Goal: Complete application form

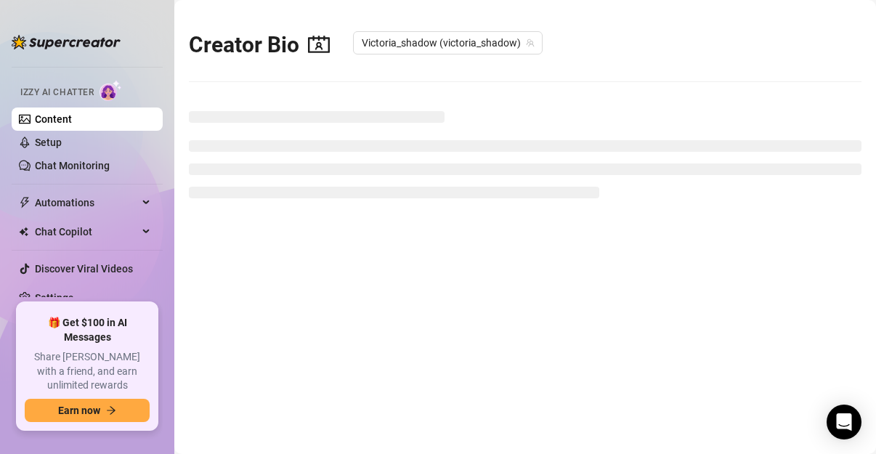
scroll to position [86, 0]
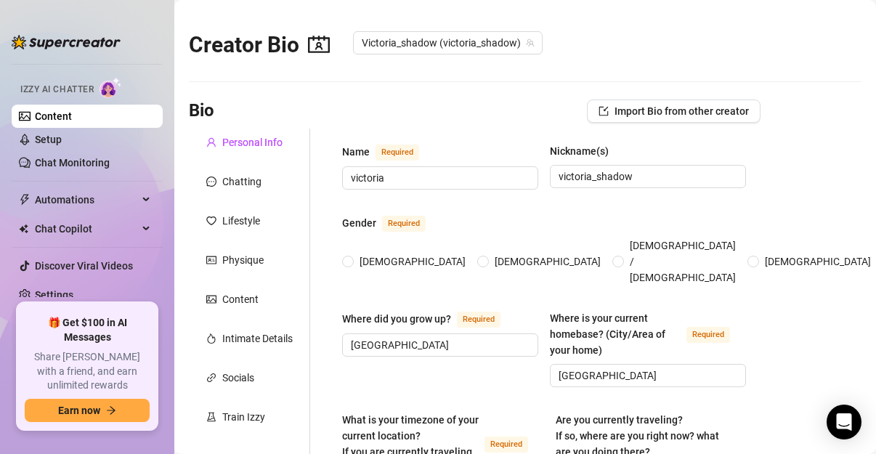
type input "victoria"
type input "victoria_shadow"
type input "[GEOGRAPHIC_DATA]"
type textarea "i do travel. Now I'm in [GEOGRAPHIC_DATA] [GEOGRAPHIC_DATA]."
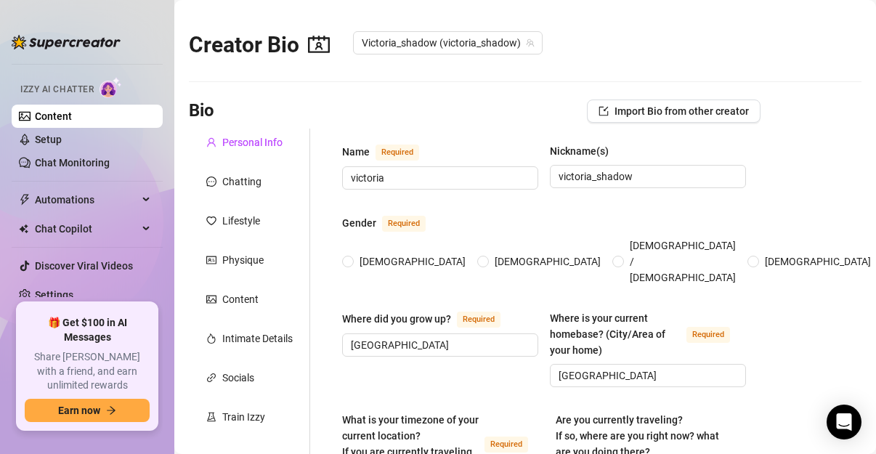
type input "bi"
type input "in open relationship with my partener"
type input "no"
type input "not yet"
type input "yes a snake"
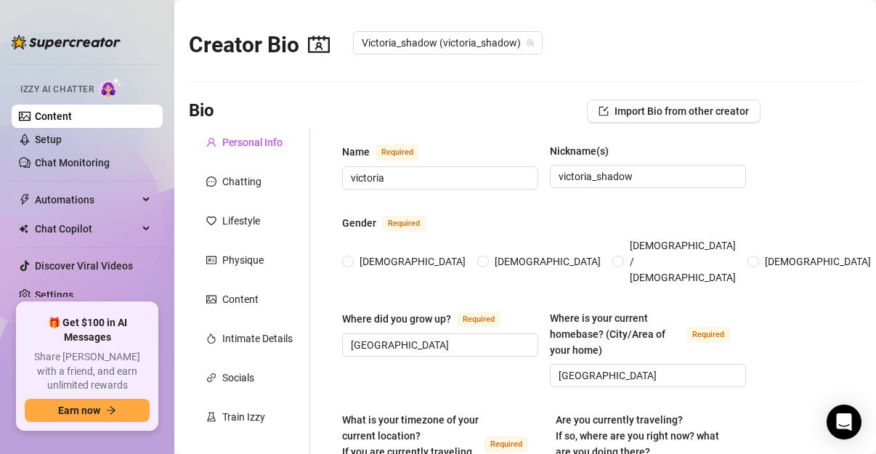
type input "poe dancings gigs"
type input "barista,barwoman,pole dancer,[DEMOGRAPHIC_DATA] teacher"
type input "univercity"
type input "private"
type input "everything that goes around,comes around."
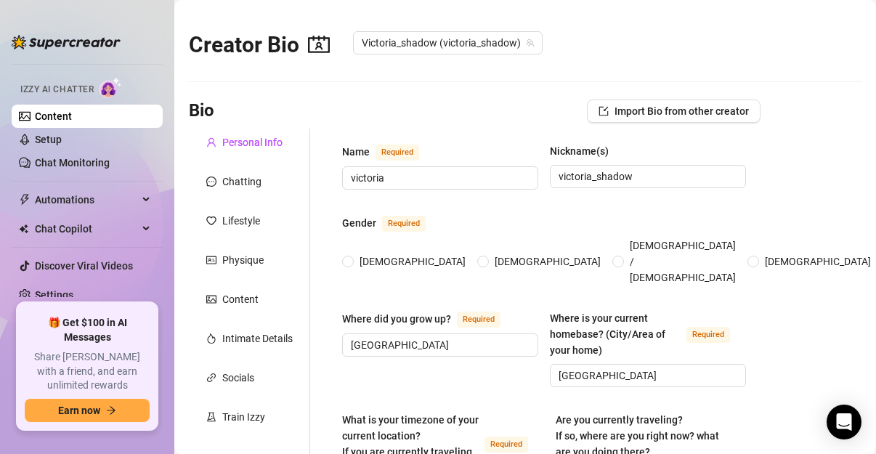
type textarea "to be an influencer to people that have no voice for the so called ''comunity''."
type textarea "i have a strange birth [PERSON_NAME]. I think thats funny ;)"
type textarea "i have some empathy left"
type textarea "My content on social media speak for me."
radio input "true"
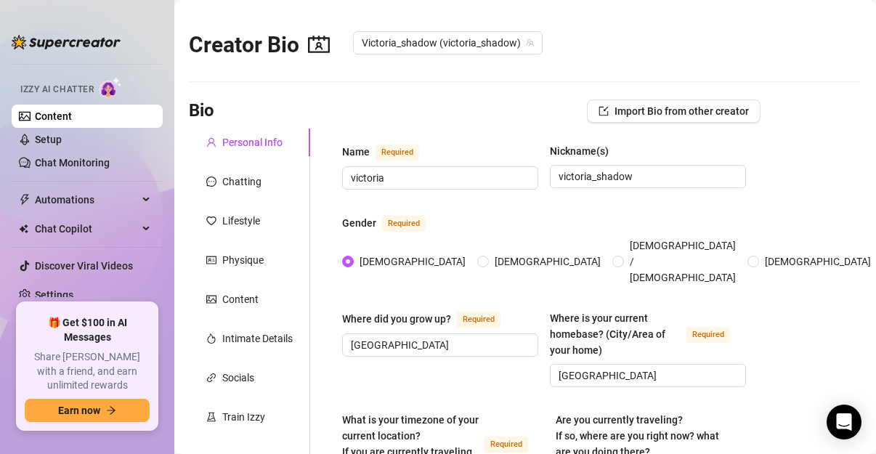
type input "[DATE]"
